Goal: Task Accomplishment & Management: Manage account settings

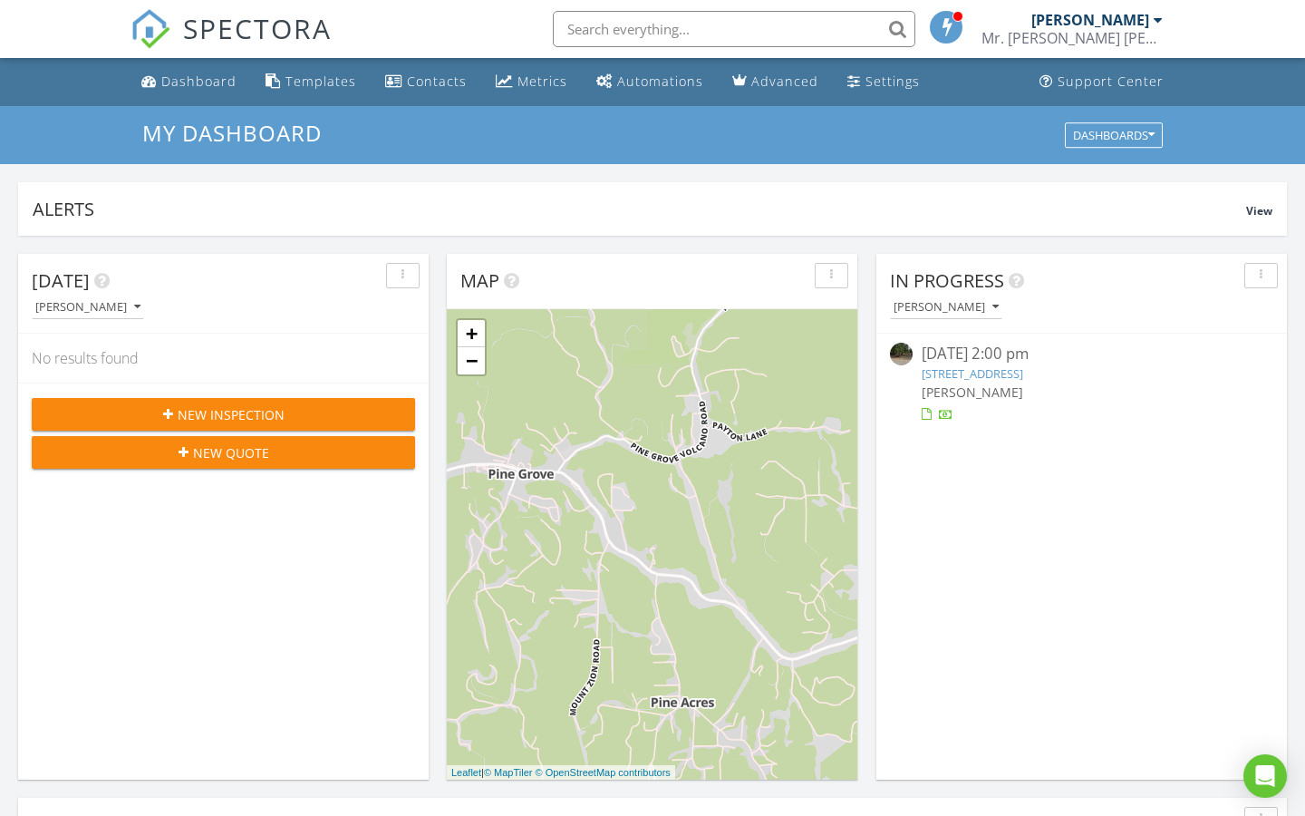
click at [983, 368] on link "16615 Meadow Vista Dr, Pioneer, CA 95666" at bounding box center [973, 373] width 102 height 16
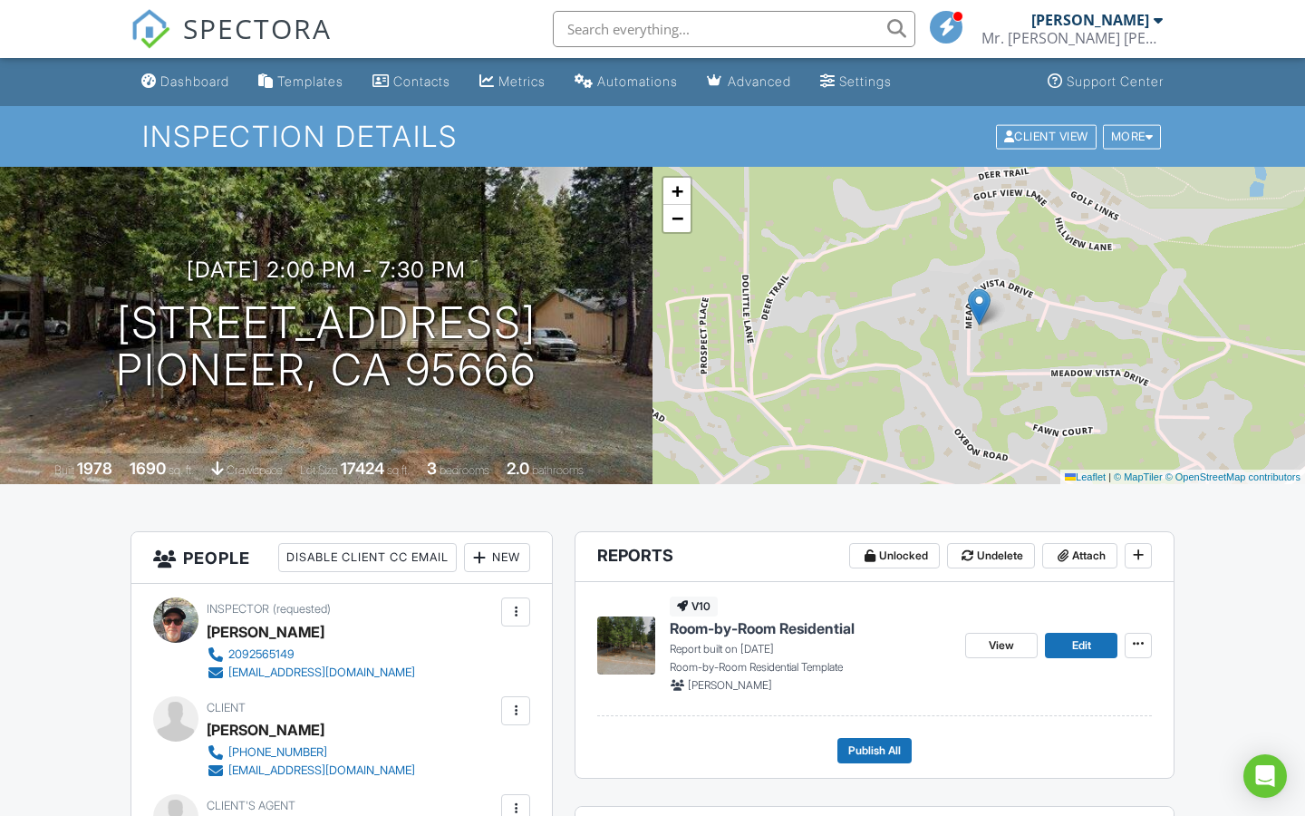
click at [799, 625] on span "Room-by-Room Residential" at bounding box center [762, 628] width 185 height 20
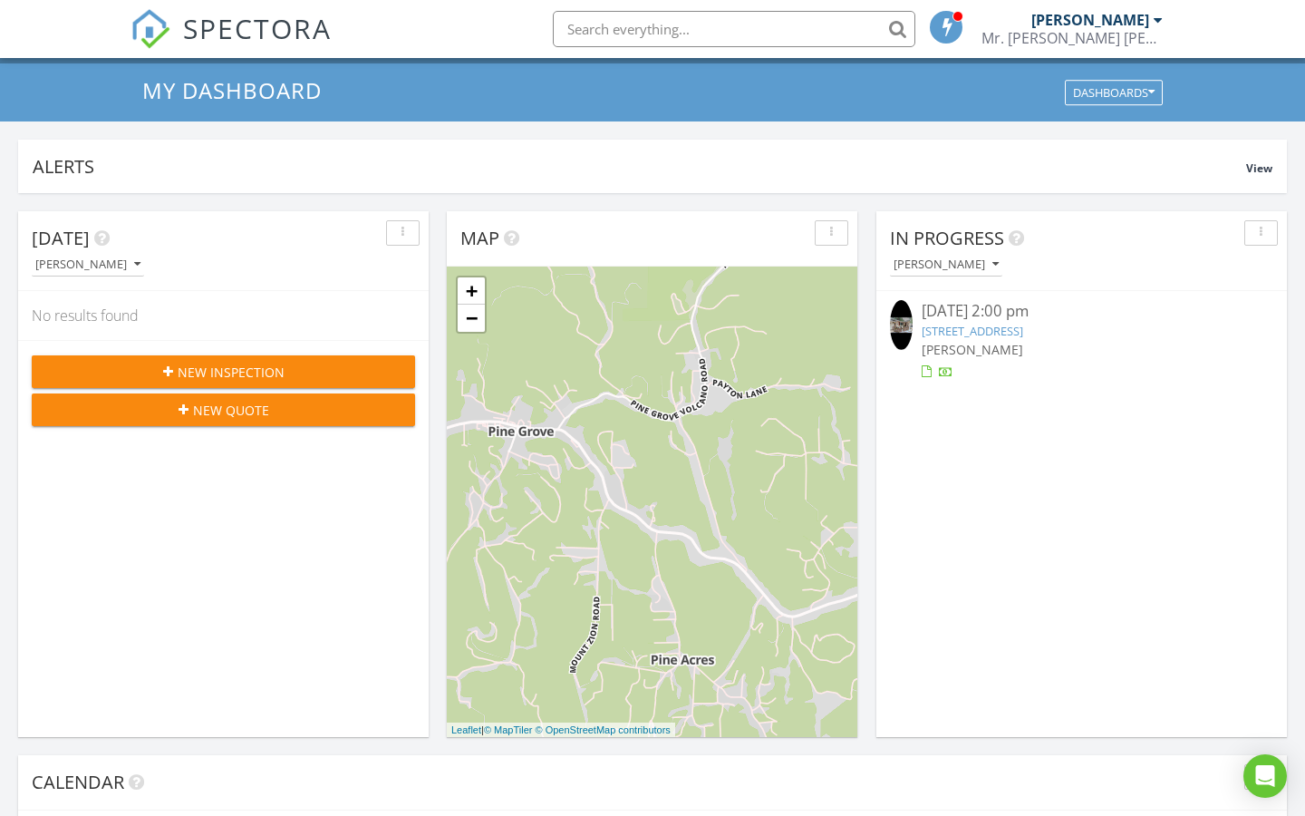
scroll to position [1651, 1306]
click at [973, 324] on link "16615 Meadow Vista Dr, Pioneer, CA 95666" at bounding box center [973, 331] width 102 height 16
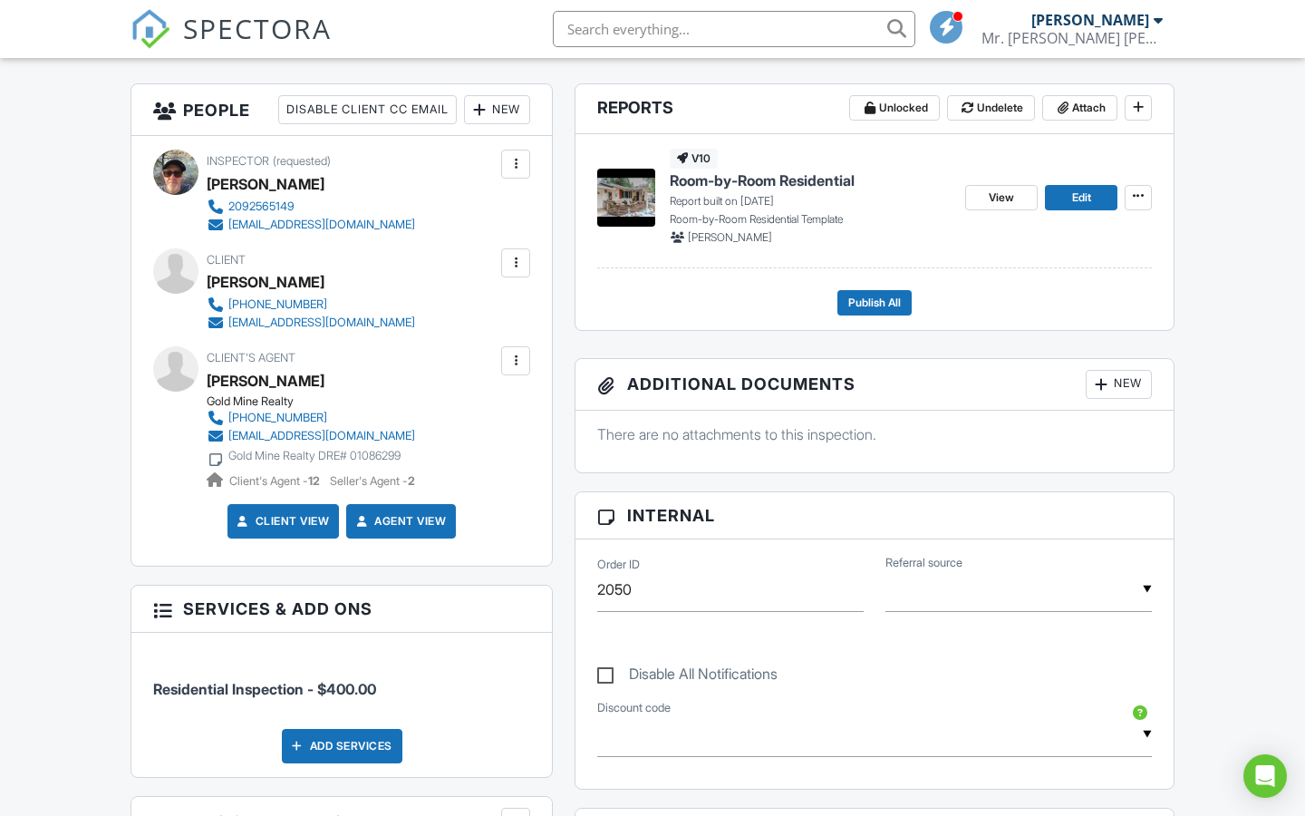
scroll to position [448, 0]
click at [500, 107] on div "New" at bounding box center [497, 109] width 66 height 29
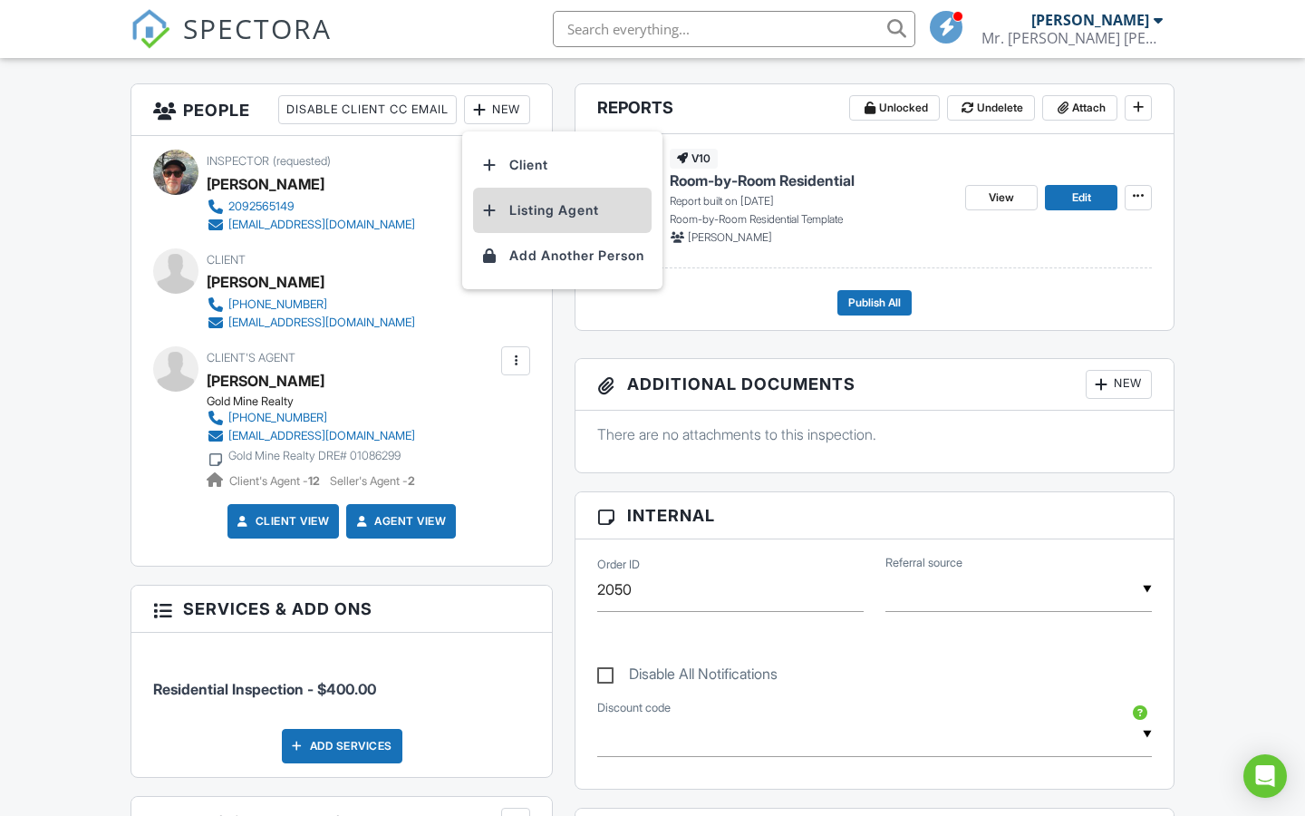
click at [537, 204] on li "Listing Agent" at bounding box center [562, 210] width 179 height 45
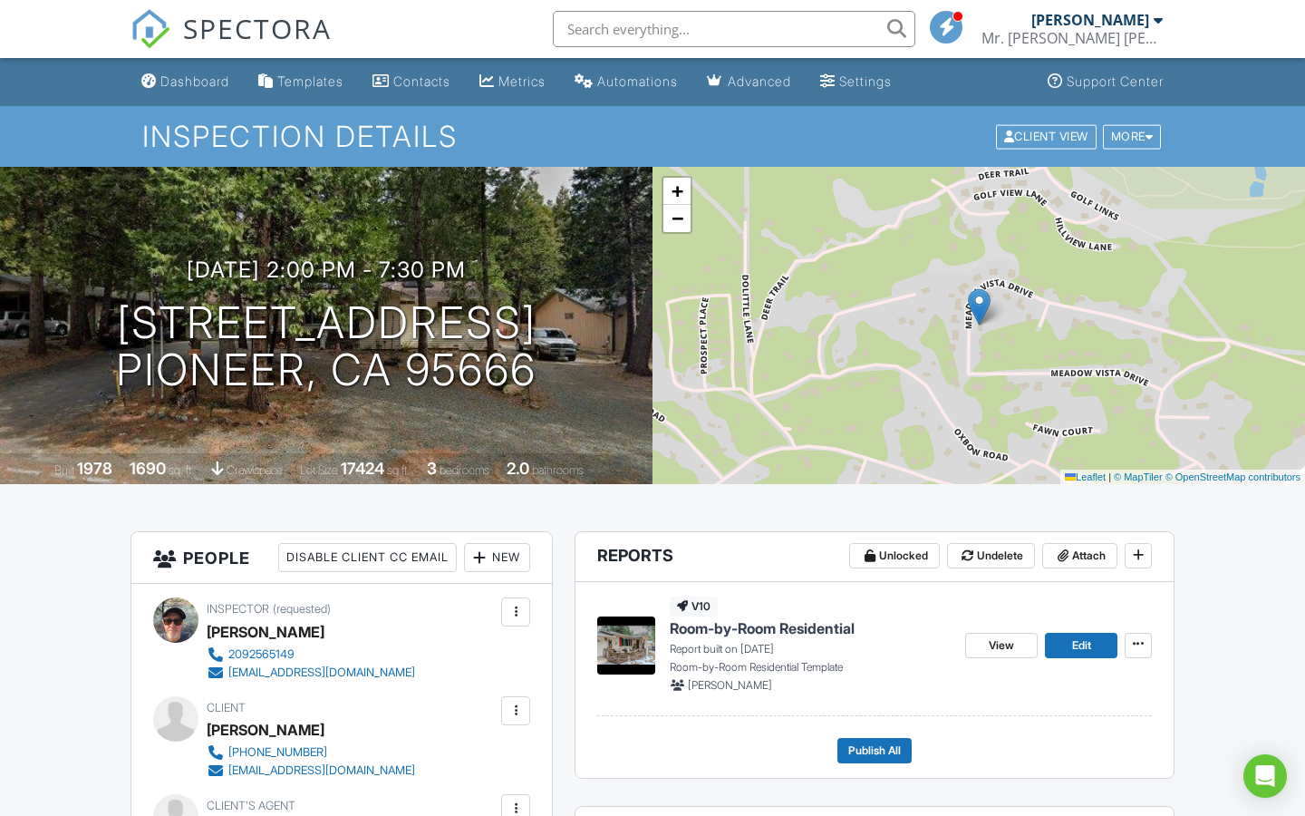
scroll to position [23, 0]
